Goal: Task Accomplishment & Management: Complete application form

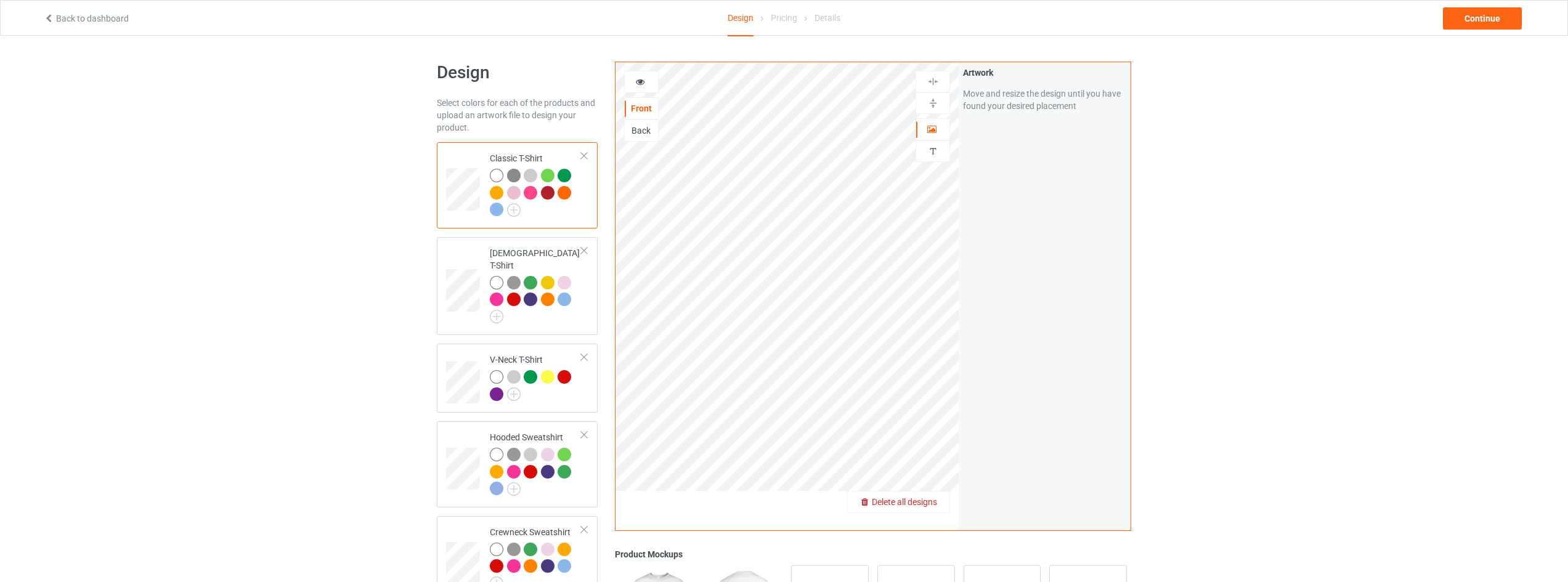
click at [916, 500] on span "Delete all designs" at bounding box center [904, 501] width 65 height 10
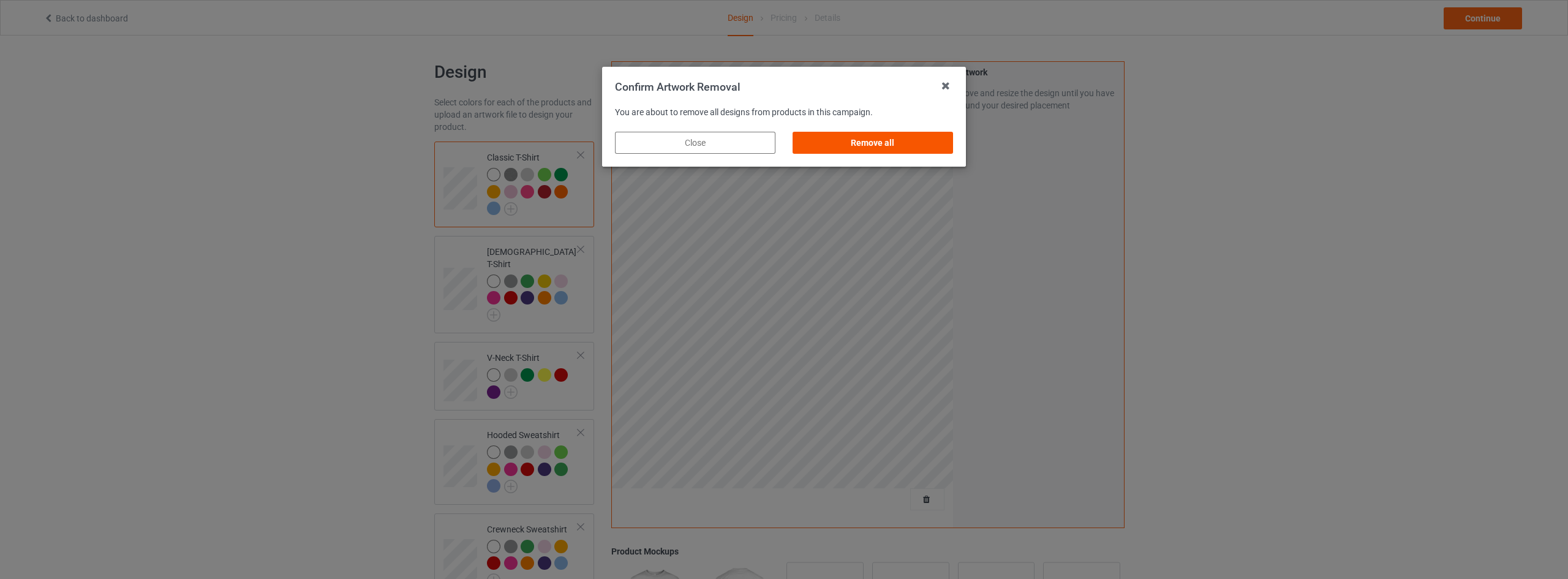
click at [885, 142] on div "Remove all" at bounding box center [873, 143] width 161 height 22
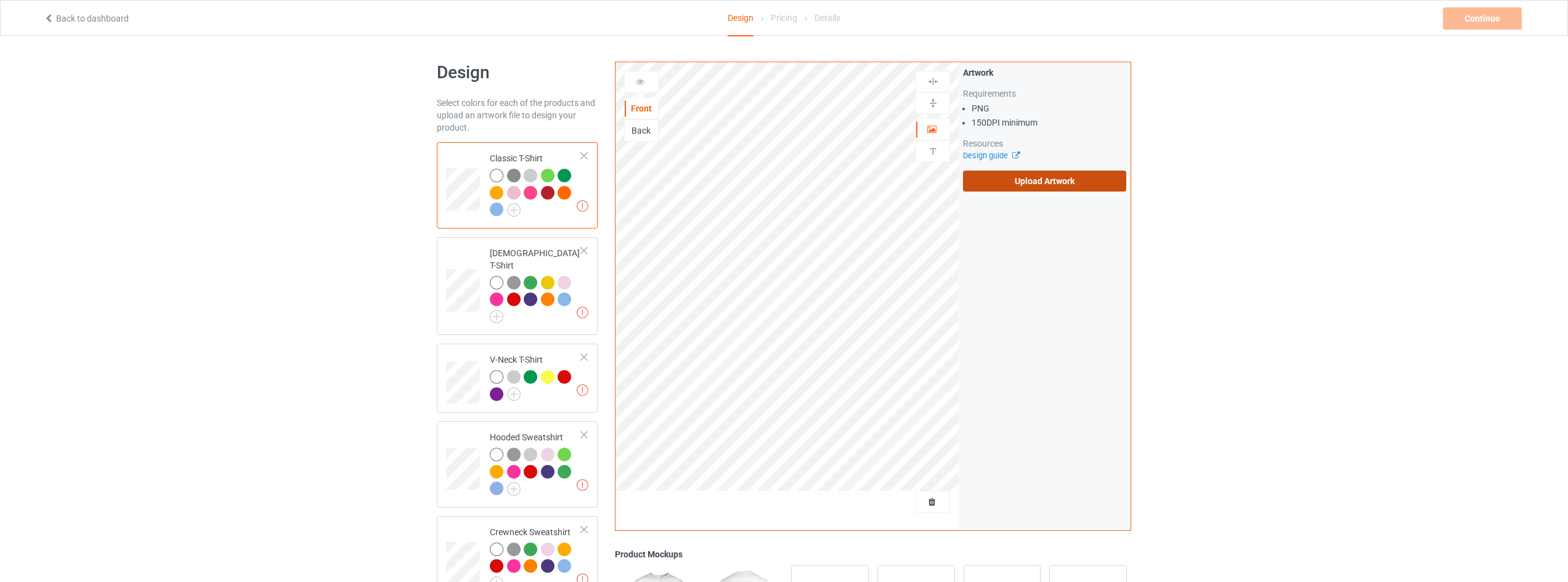
click at [1051, 187] on label "Upload Artwork" at bounding box center [1044, 180] width 163 height 21
click at [0, 0] on input "Upload Artwork" at bounding box center [0, 0] width 0 height 0
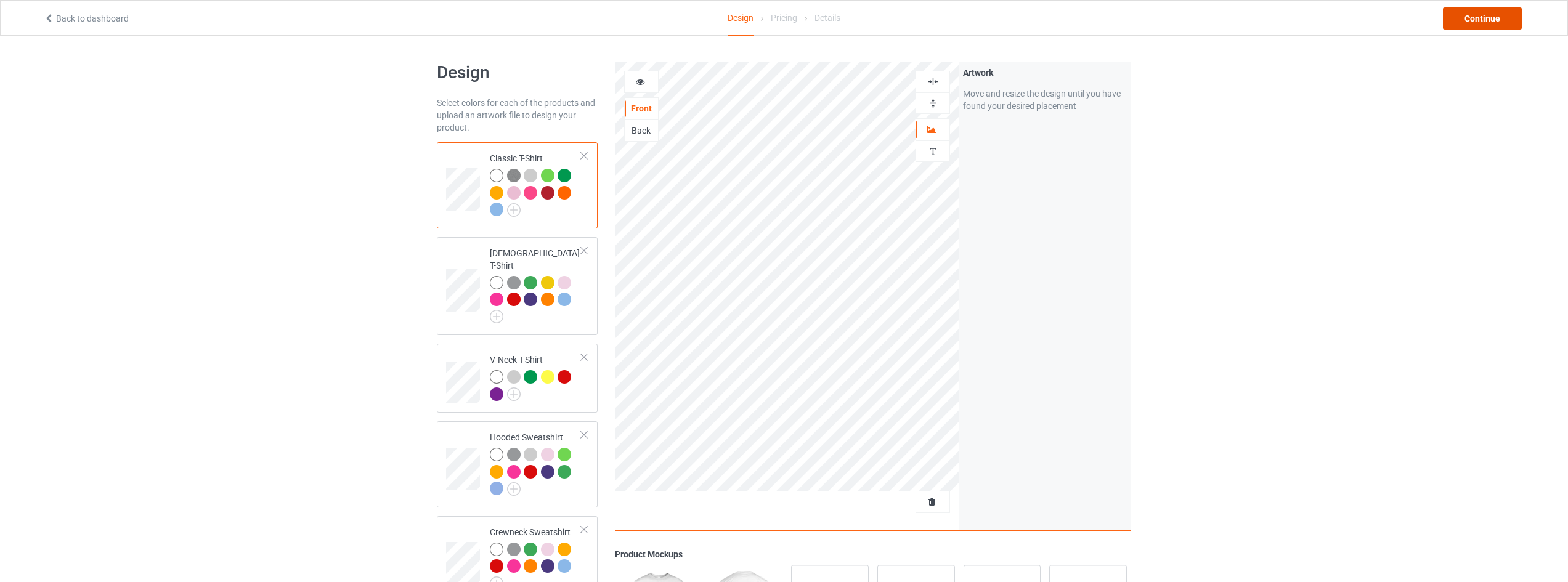
click at [1488, 17] on div "Continue" at bounding box center [1482, 18] width 79 height 22
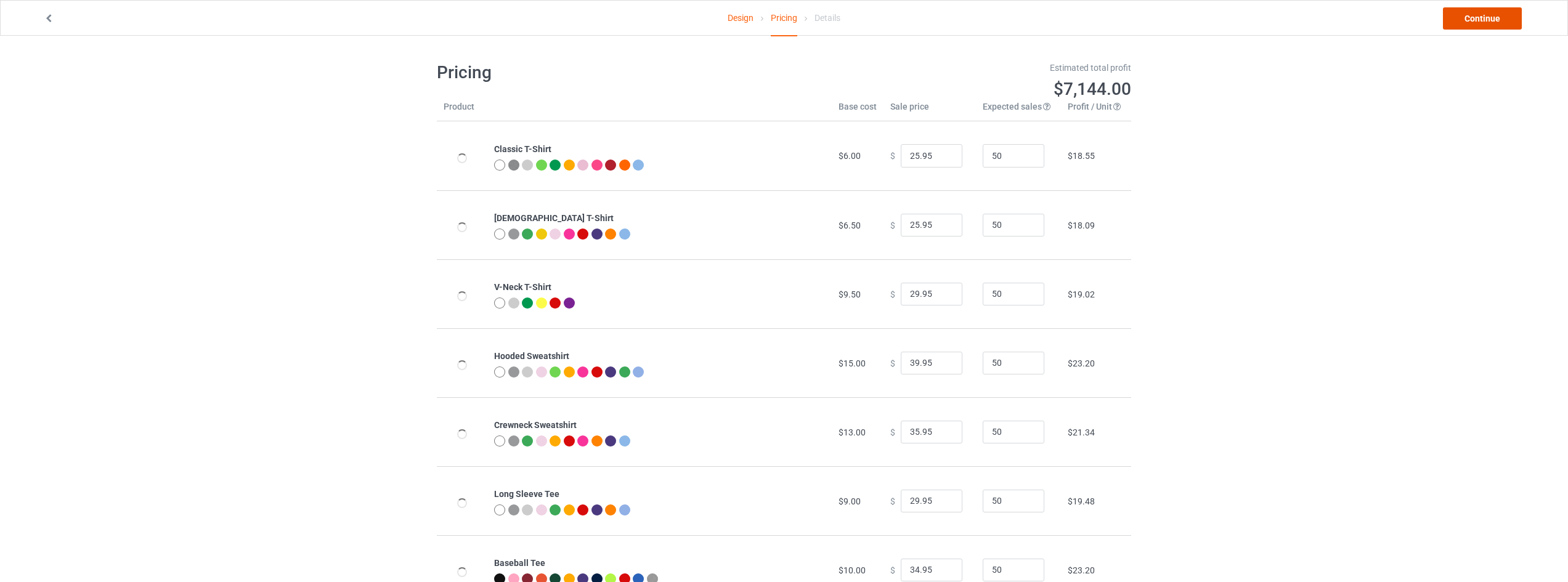
click at [1488, 17] on link "Continue" at bounding box center [1482, 18] width 79 height 22
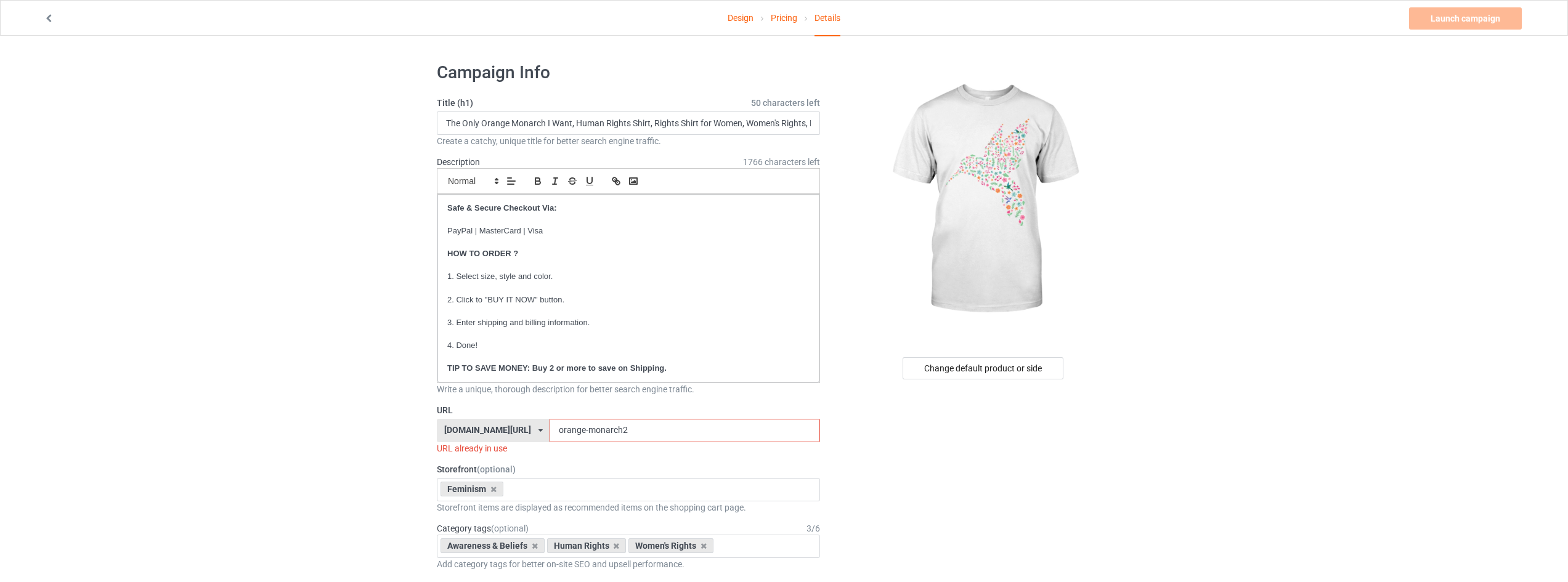
click at [744, 14] on link "Design" at bounding box center [740, 18] width 26 height 34
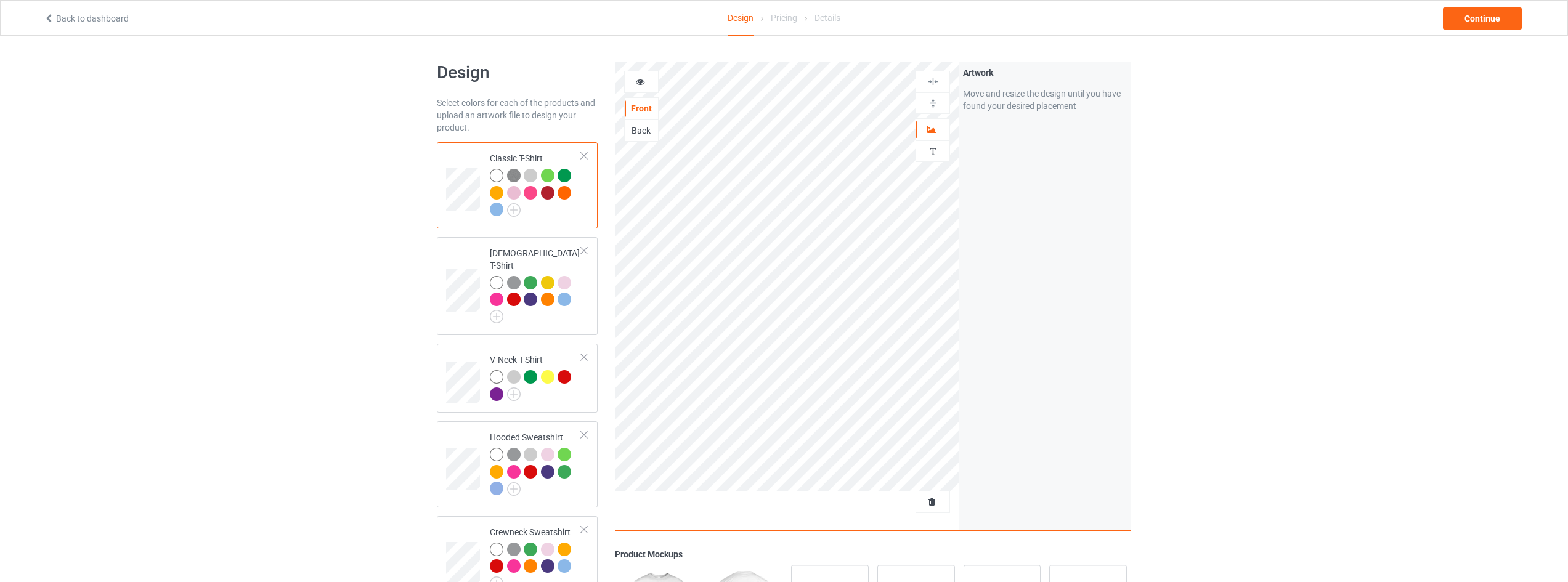
click at [652, 85] on div at bounding box center [640, 82] width 33 height 13
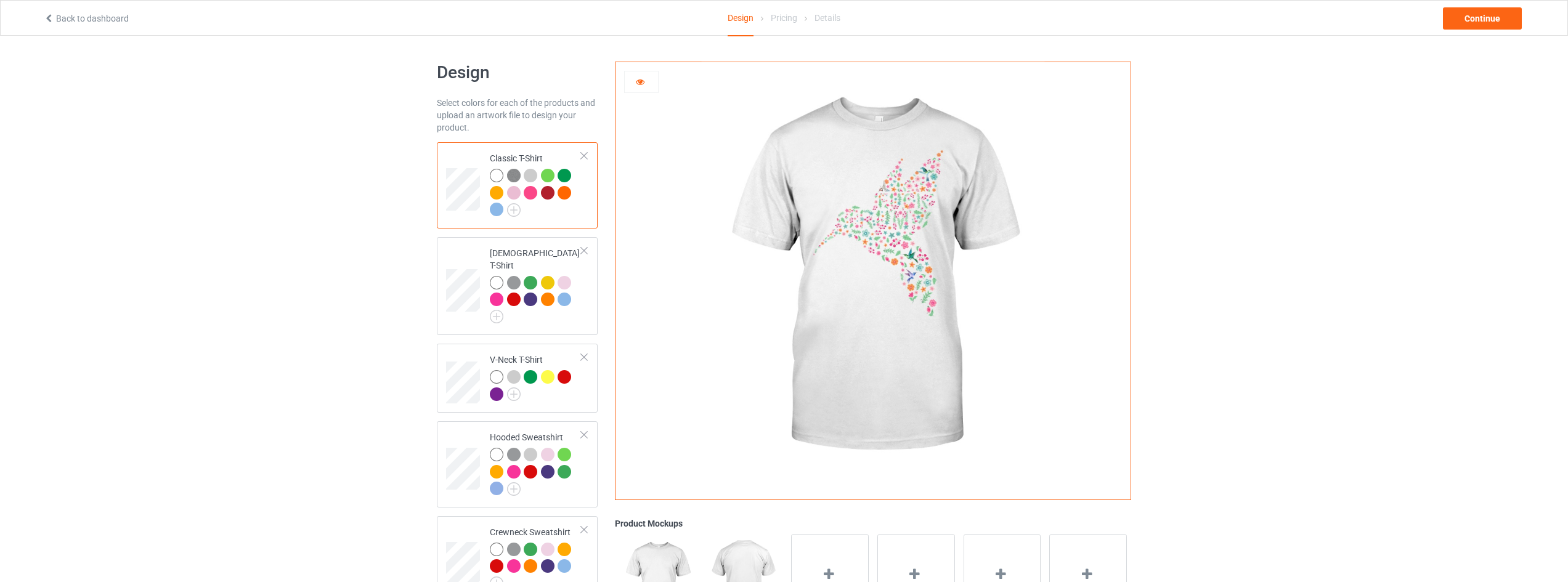
click at [1294, 242] on div "Design Select colors for each of the products and upload an artwork file to des…" at bounding box center [784, 455] width 1568 height 838
click at [1392, 261] on div "Design Select colors for each of the products and upload an artwork file to des…" at bounding box center [784, 455] width 1568 height 838
click at [1466, 22] on div "Continue" at bounding box center [1482, 18] width 79 height 22
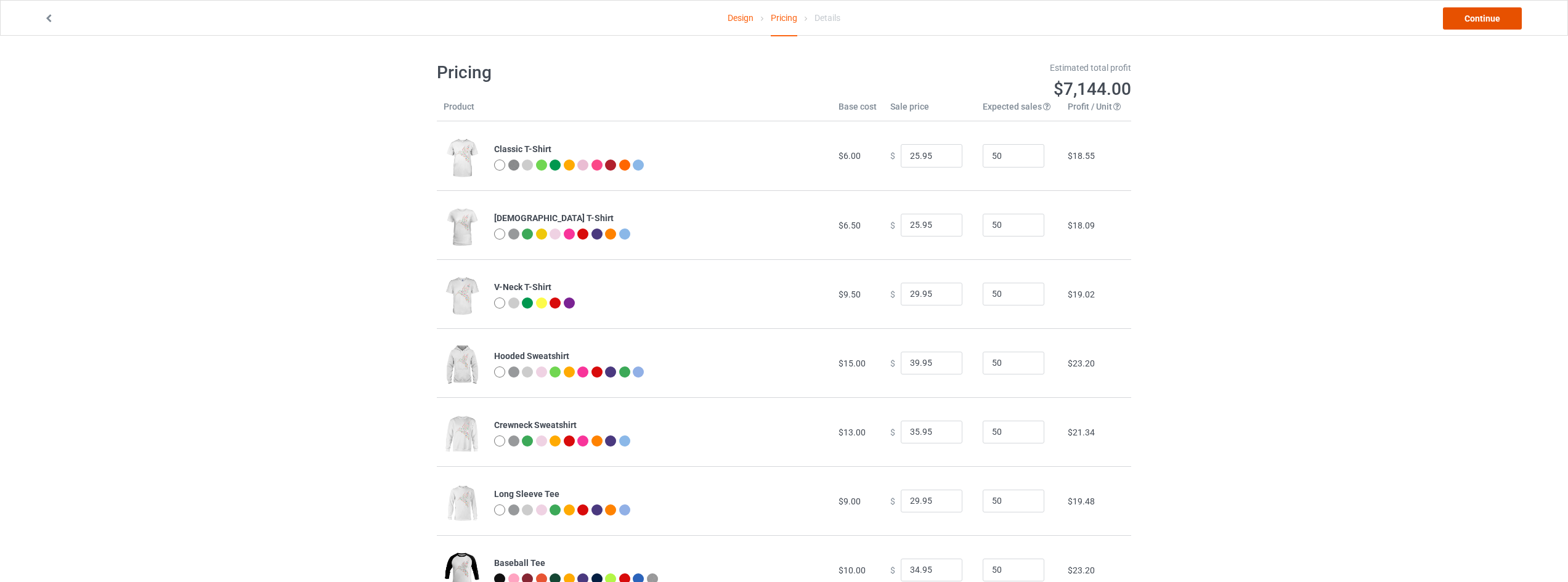
click at [1472, 13] on link "Continue" at bounding box center [1482, 18] width 79 height 22
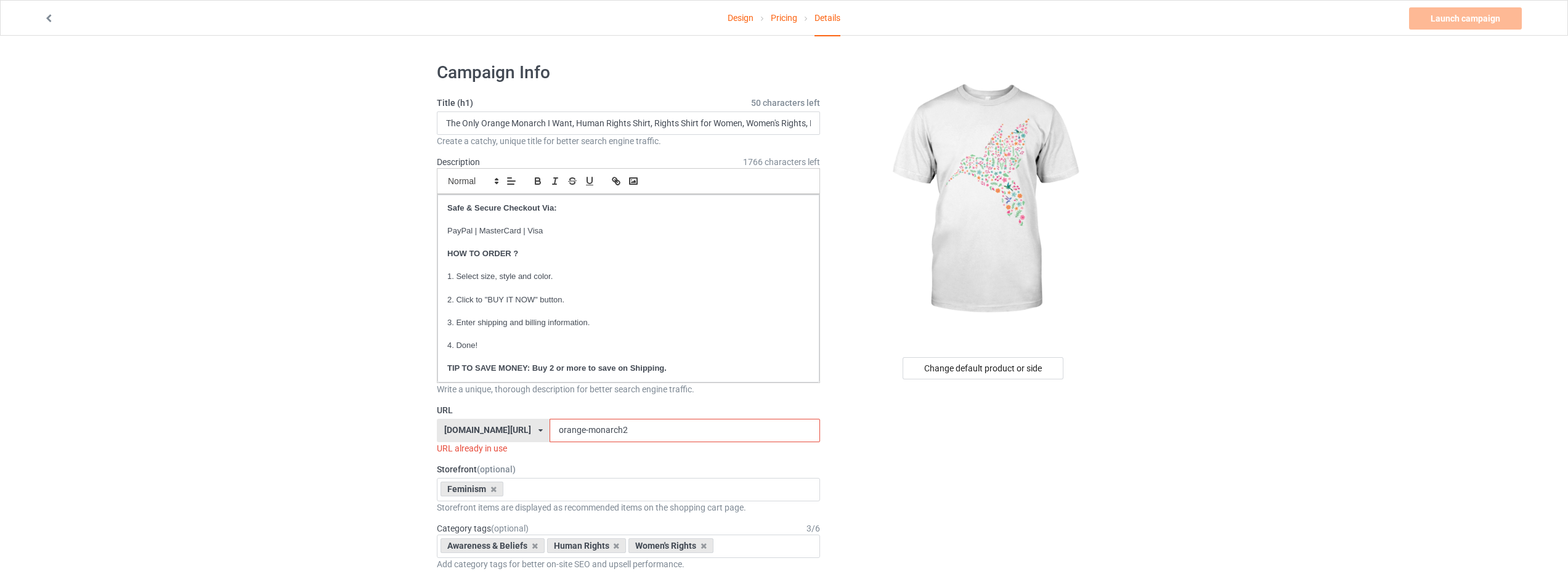
click at [532, 123] on input "The Only Orange Monarch I Want, Human Rights Shirt, Rights Shirt for Women, Wom…" at bounding box center [628, 123] width 383 height 23
drag, startPoint x: 571, startPoint y: 119, endPoint x: 282, endPoint y: 119, distance: 289.0
type input "FDT, Human Rights Shirt, Rights Shirt for Women, Women's Rights, Feminist"
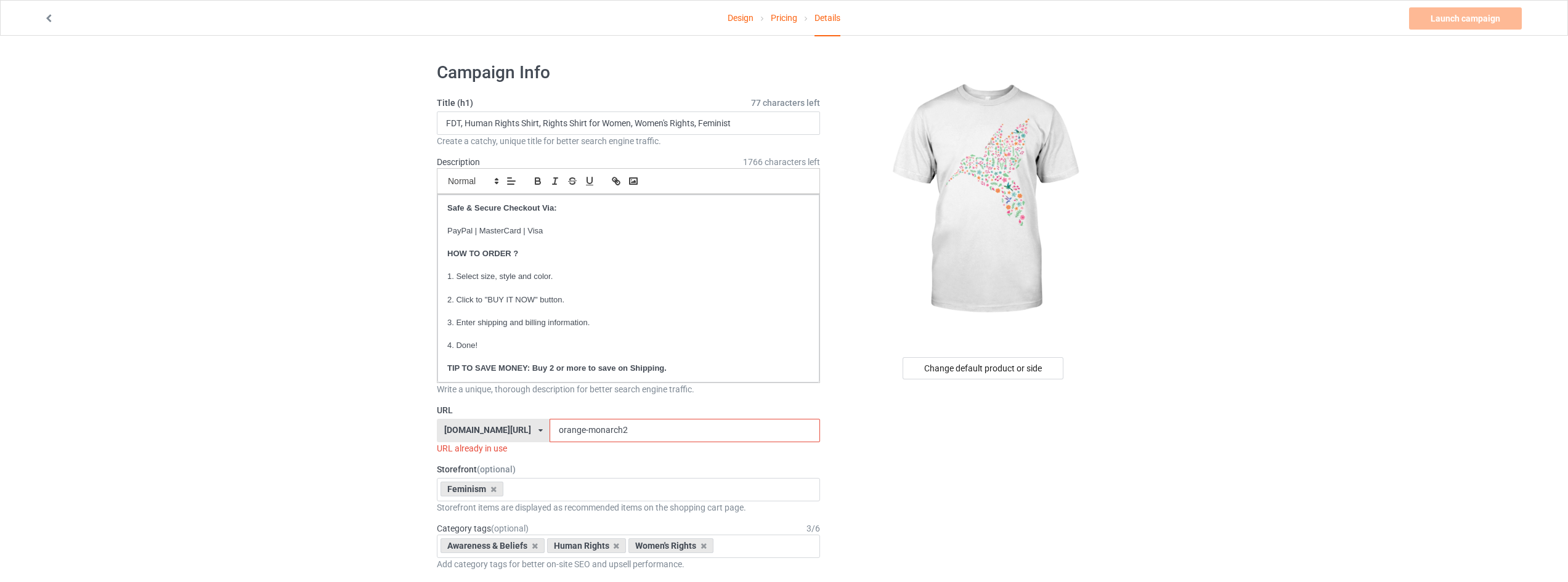
drag, startPoint x: 649, startPoint y: 430, endPoint x: 314, endPoint y: 408, distance: 335.7
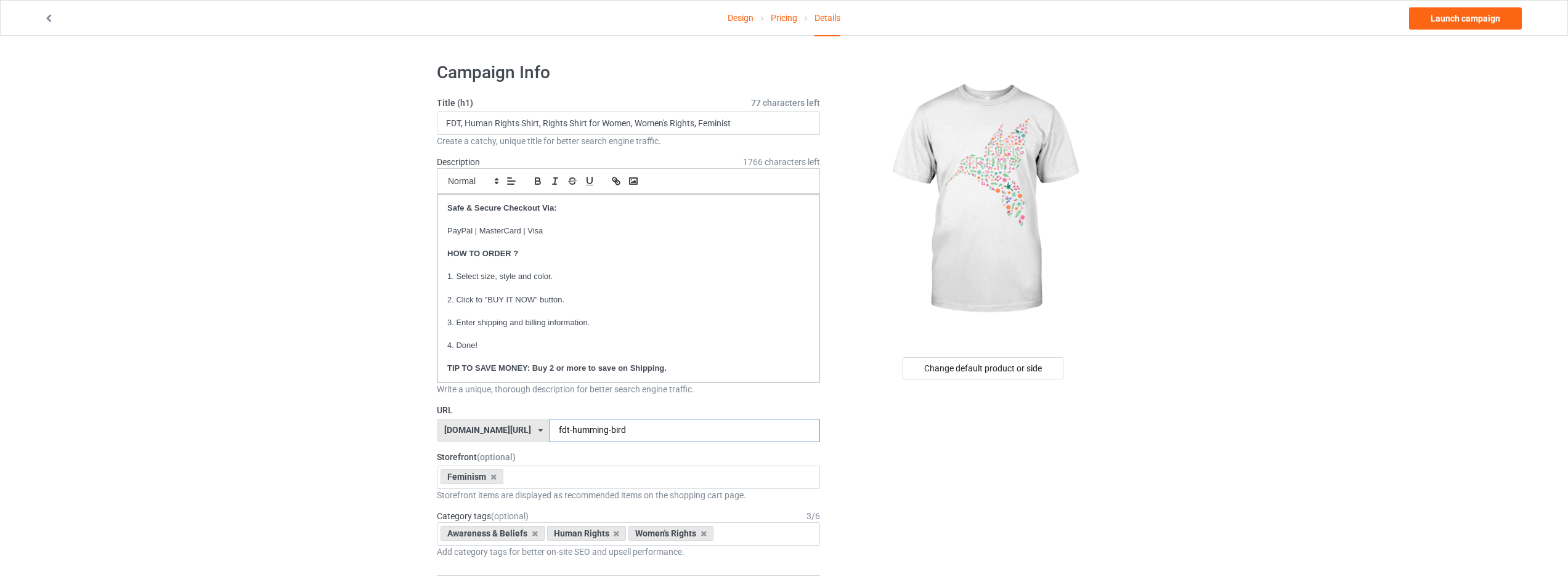
click at [619, 428] on input "fdt-humming-bird" at bounding box center [684, 430] width 270 height 23
type input "fdt-hummingbird"
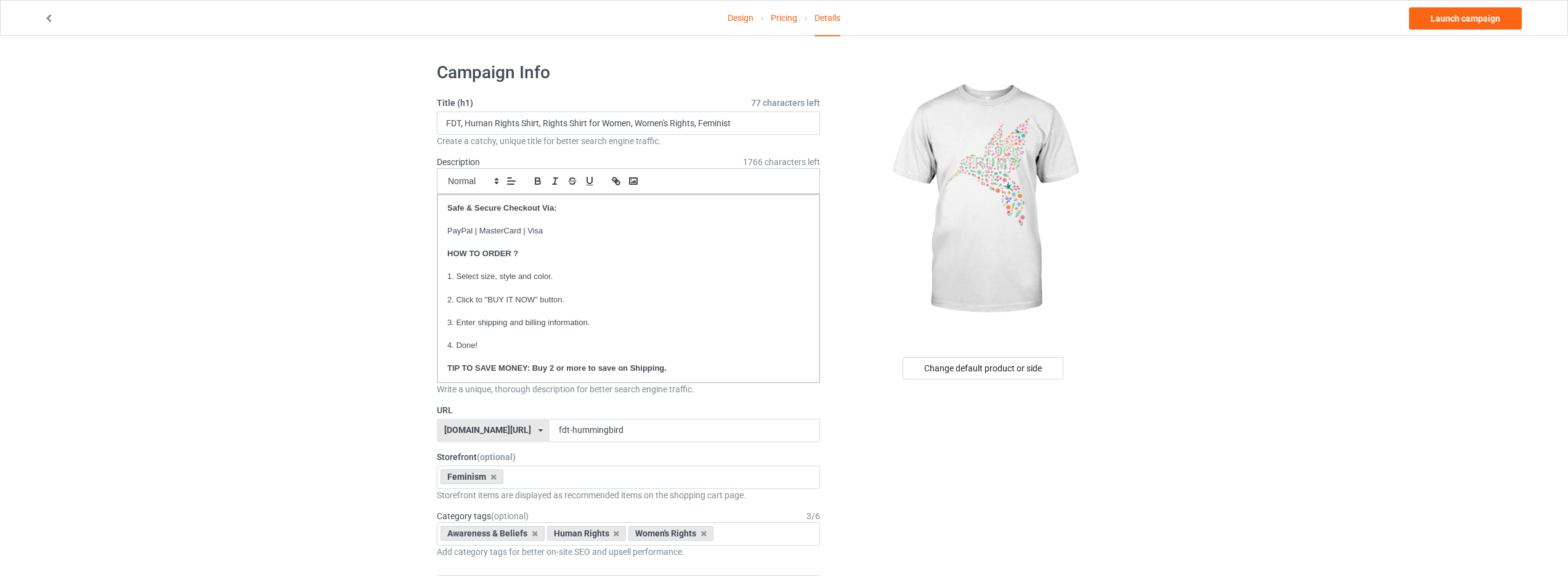
click at [460, 118] on input "FDT, Human Rights Shirt, Rights Shirt for Women, Women's Rights, Feminist" at bounding box center [628, 123] width 383 height 23
type input "FDT, Hummingbird, Human Rights Shirt, Rights Shirt for Women, Women's Rights, F…"
click at [1452, 27] on link "Launch campaign" at bounding box center [1465, 18] width 113 height 22
